Goal: Information Seeking & Learning: Understand process/instructions

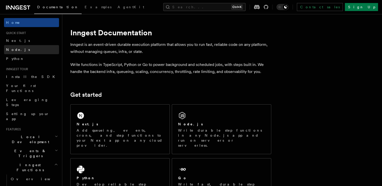
click at [19, 52] on link "Node.js" at bounding box center [31, 49] width 55 height 9
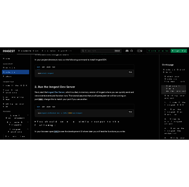
scroll to position [337, 0]
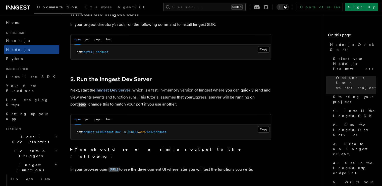
click at [265, 46] on pre "npm install inngest" at bounding box center [171, 52] width 201 height 15
click at [264, 48] on button "Copy Copied" at bounding box center [264, 49] width 12 height 7
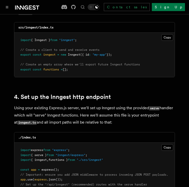
scroll to position [699, 0]
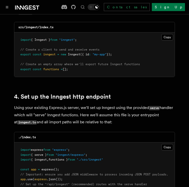
drag, startPoint x: 121, startPoint y: 48, endPoint x: 19, endPoint y: 48, distance: 102.0
click at [19, 48] on pre "import { Inngest } from "inngest" ; // Create a client to send and receive even…" at bounding box center [94, 54] width 160 height 44
copy span "export const inngest = new Inngest ({ id : "my-app" });"
drag, startPoint x: 77, startPoint y: 63, endPoint x: 19, endPoint y: 65, distance: 58.6
click at [19, 65] on pre "import { Inngest } from "inngest" ; // Create a client to send and receive even…" at bounding box center [94, 54] width 160 height 44
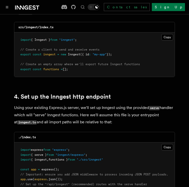
copy span "export const functions = [];"
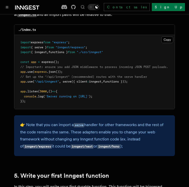
scroll to position [806, 0]
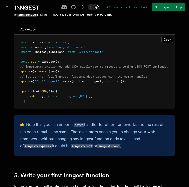
click at [128, 79] on span "functions }));" at bounding box center [115, 81] width 25 height 4
drag, startPoint x: 63, startPoint y: 75, endPoint x: 134, endPoint y: 75, distance: 70.9
click at [134, 75] on pre "import express from "express" ; import { serve } from "inngest/express" ; impor…" at bounding box center [94, 72] width 160 height 74
copy span "serve ({ client : inngest , functions }));"
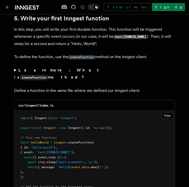
scroll to position [965, 0]
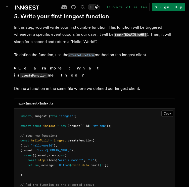
drag, startPoint x: 119, startPoint y: 114, endPoint x: 50, endPoint y: 119, distance: 69.2
click at [50, 119] on pre "import { Inngest } from "inngest" ; export const inngest = new Inngest ({ id : …" at bounding box center [94, 158] width 160 height 98
click at [117, 115] on pre "import { Inngest } from "inngest" ; export const inngest = new Inngest ({ id : …" at bounding box center [94, 158] width 160 height 98
drag, startPoint x: 117, startPoint y: 115, endPoint x: 18, endPoint y: 105, distance: 99.8
click at [18, 109] on pre "import { Inngest } from "inngest" ; export const inngest = new Inngest ({ id : …" at bounding box center [94, 158] width 160 height 98
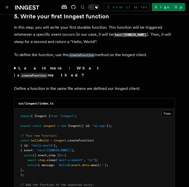
copy code "import { Inngest } from "inngest" ; export const inngest = new Inngest ({ id : …"
